Goal: Information Seeking & Learning: Learn about a topic

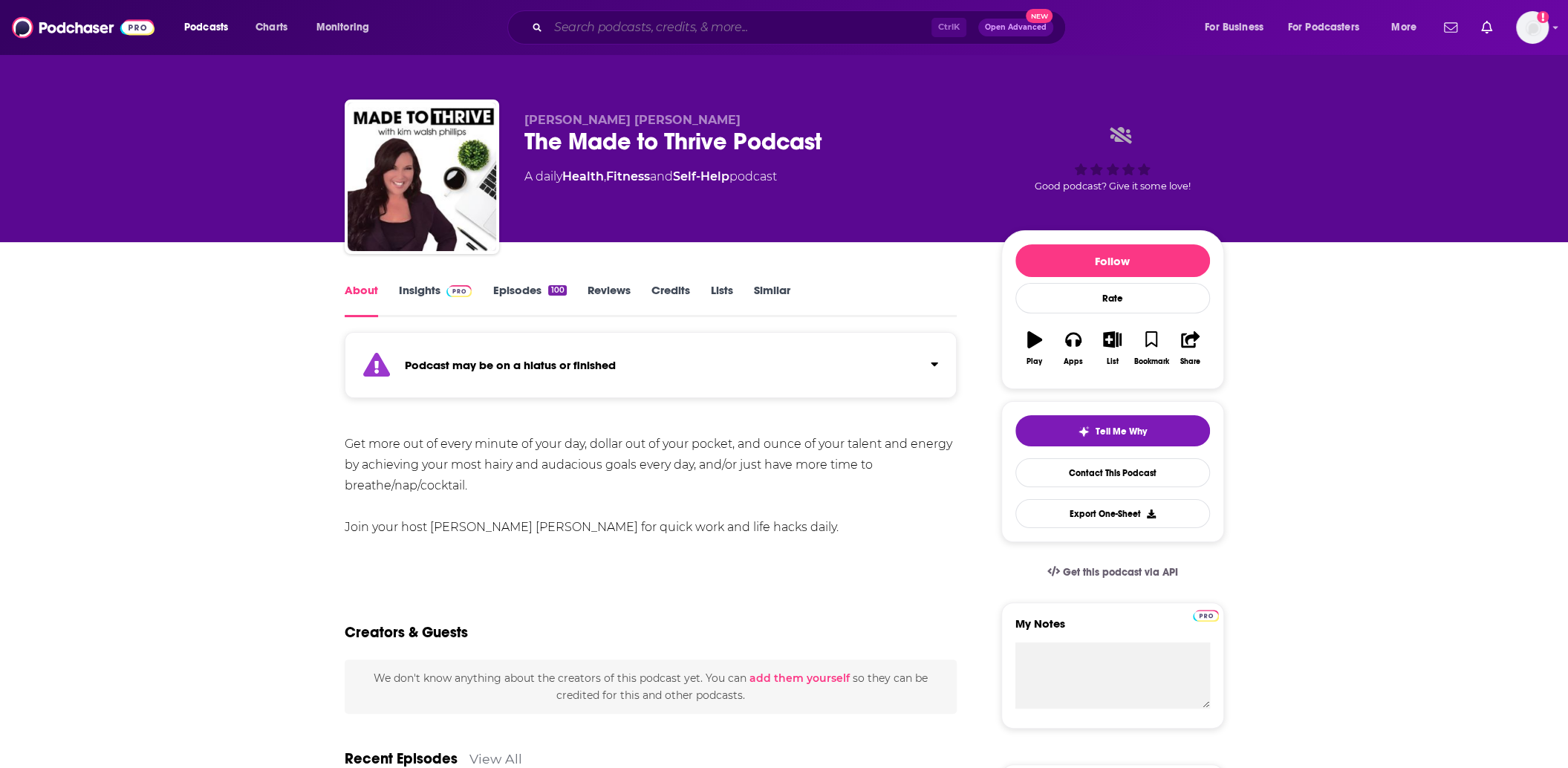
click at [592, 28] on input "Search podcasts, credits, & more..." at bounding box center [739, 28] width 383 height 24
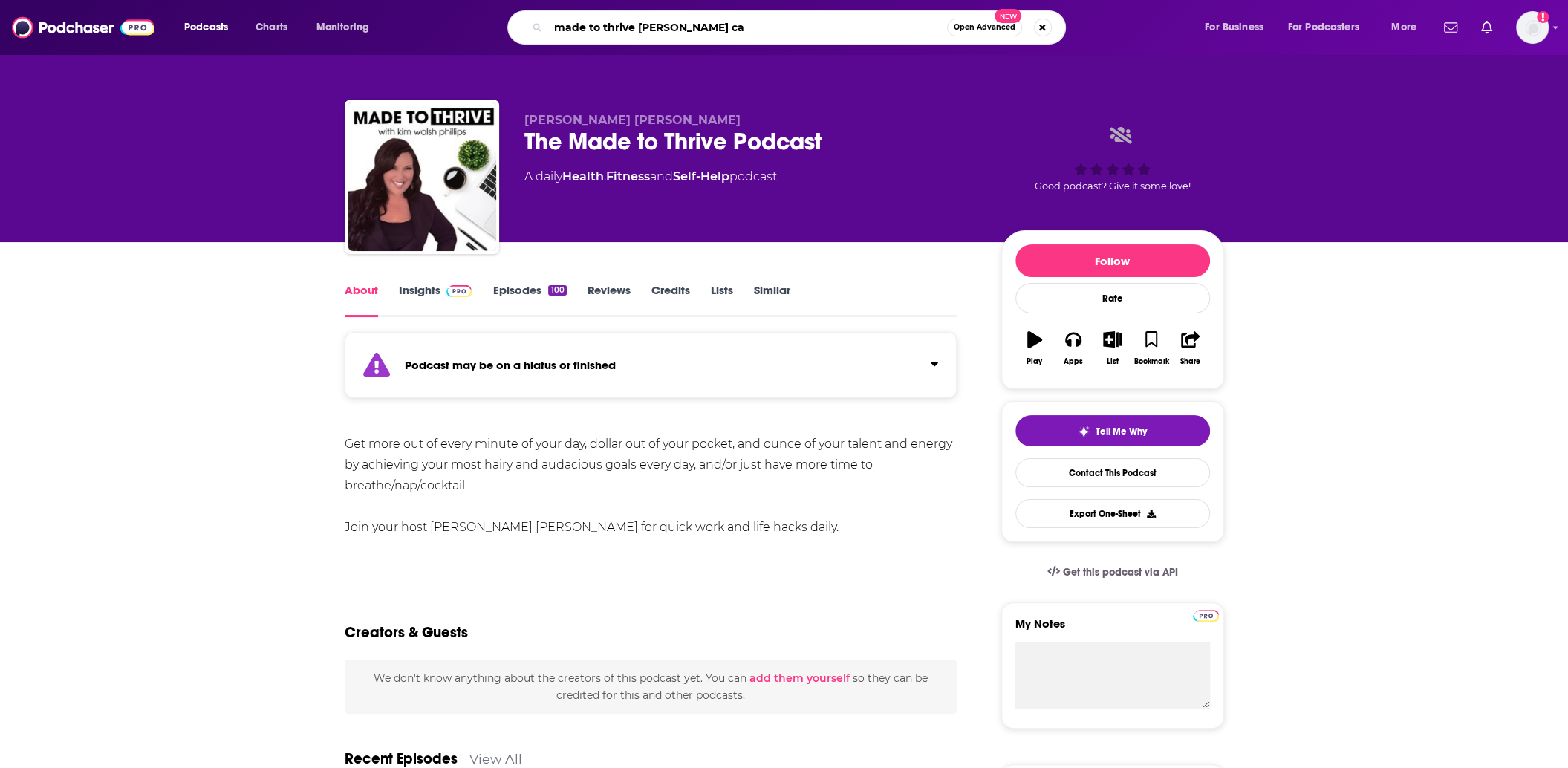
type input "made to thrive [PERSON_NAME] car"
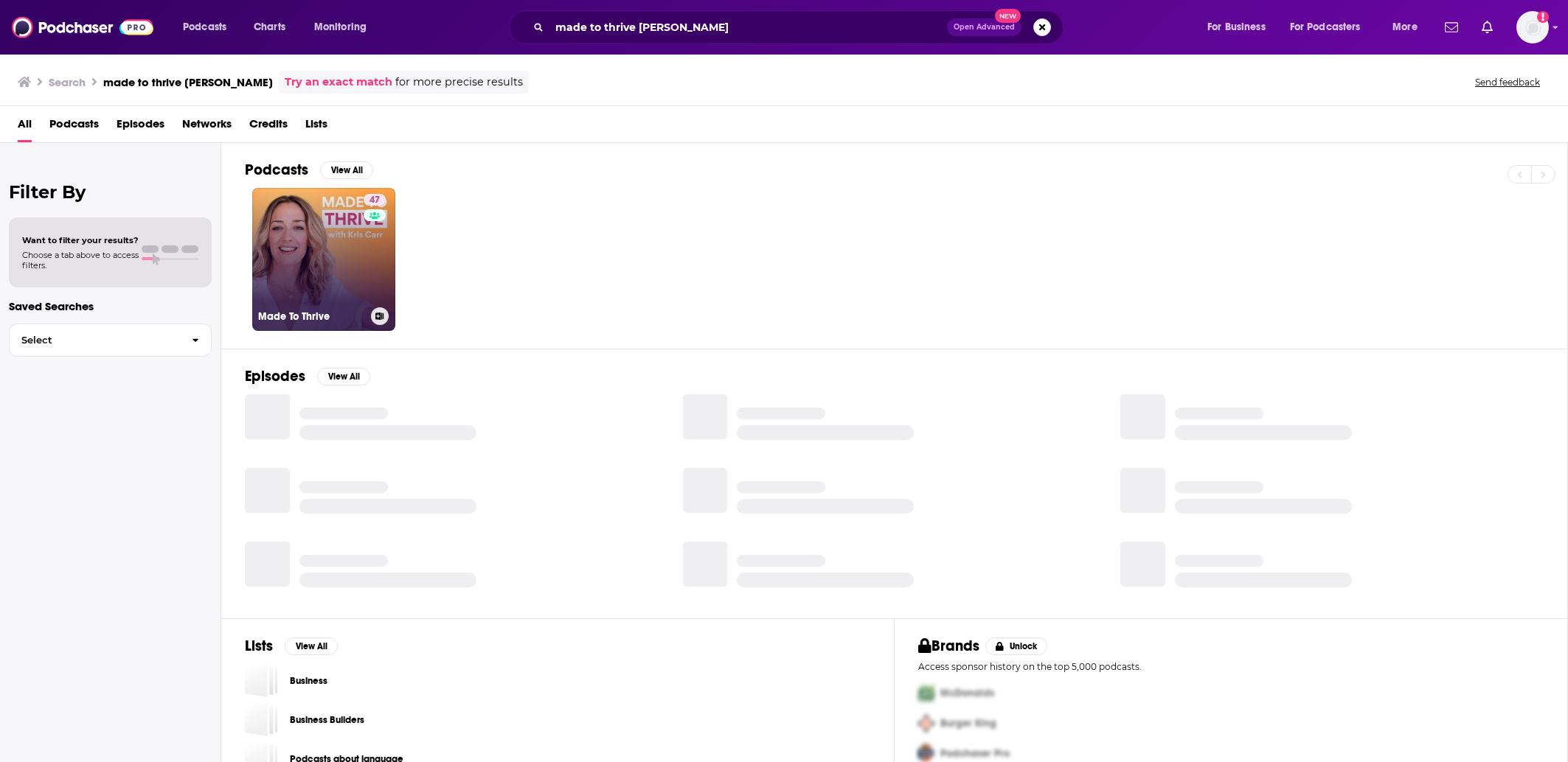
click at [298, 251] on link "47 Made To Thrive" at bounding box center [324, 259] width 143 height 143
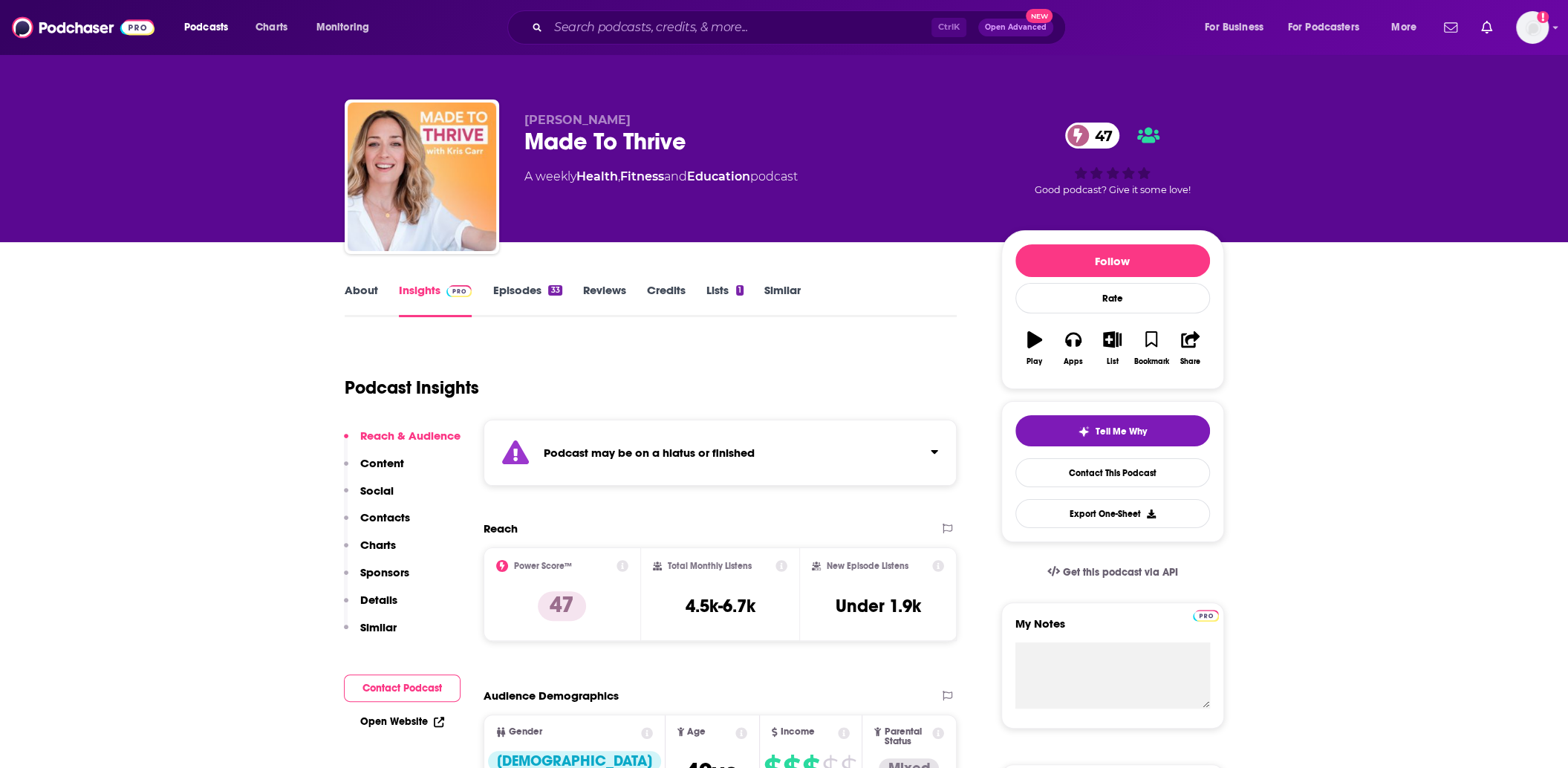
click at [516, 295] on link "Episodes 33" at bounding box center [526, 300] width 69 height 34
